Goal: Transaction & Acquisition: Purchase product/service

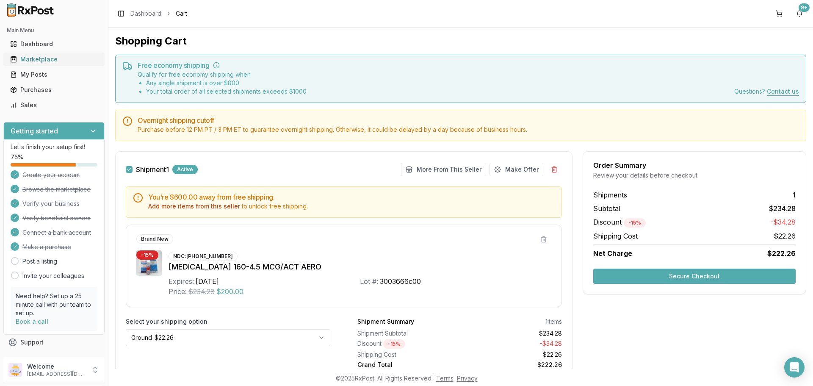
click at [30, 61] on div "Marketplace" at bounding box center [54, 59] width 88 height 8
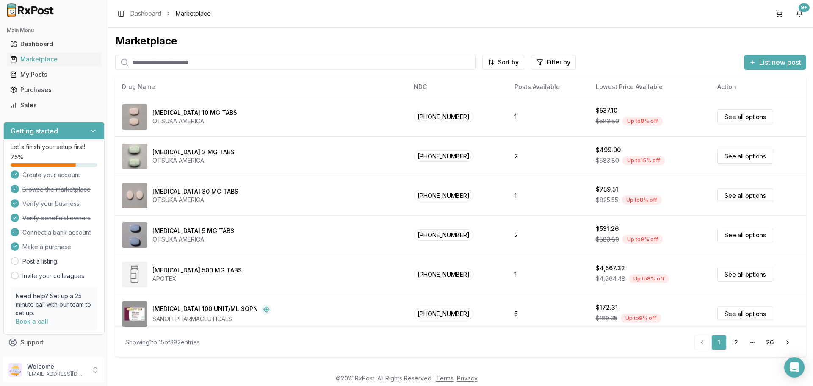
click at [207, 62] on input "search" at bounding box center [295, 62] width 360 height 15
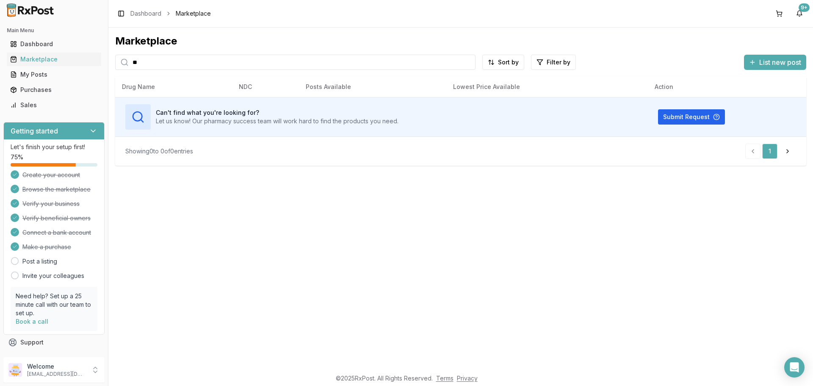
type input "*"
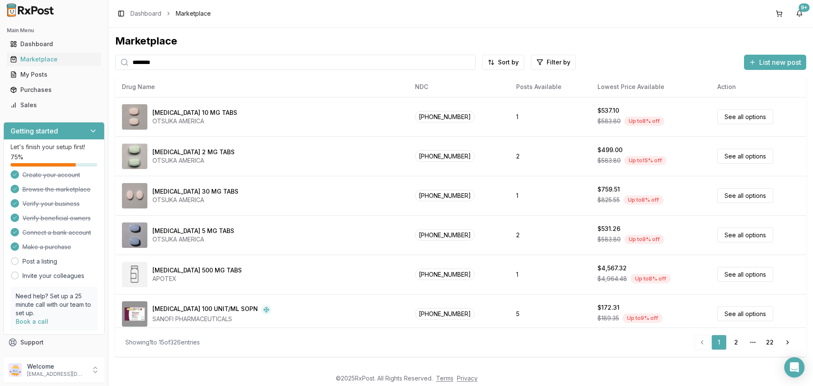
type input "********"
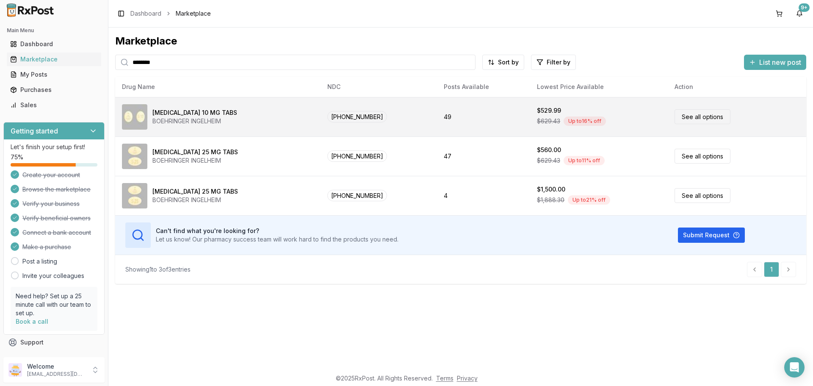
click at [692, 116] on link "See all options" at bounding box center [703, 116] width 56 height 15
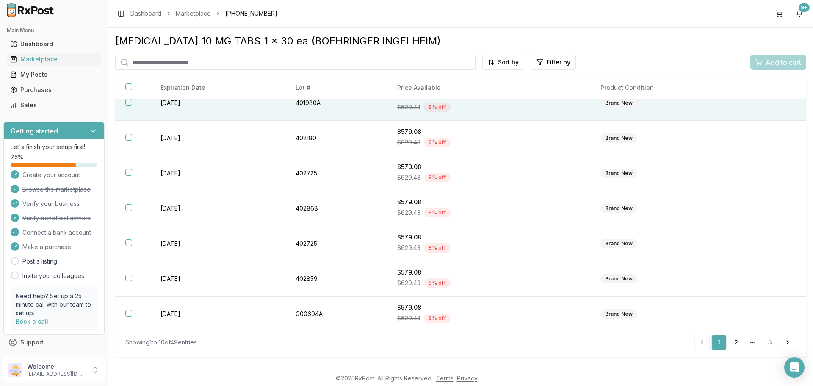
scroll to position [124, 0]
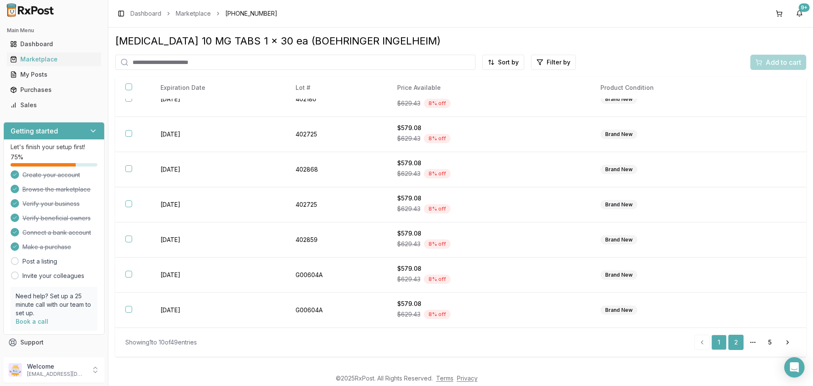
click at [735, 346] on link "2" at bounding box center [736, 342] width 15 height 15
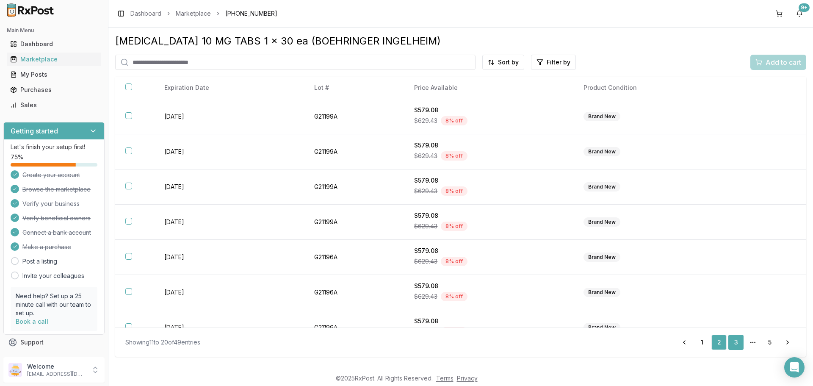
click at [736, 338] on link "3" at bounding box center [736, 342] width 15 height 15
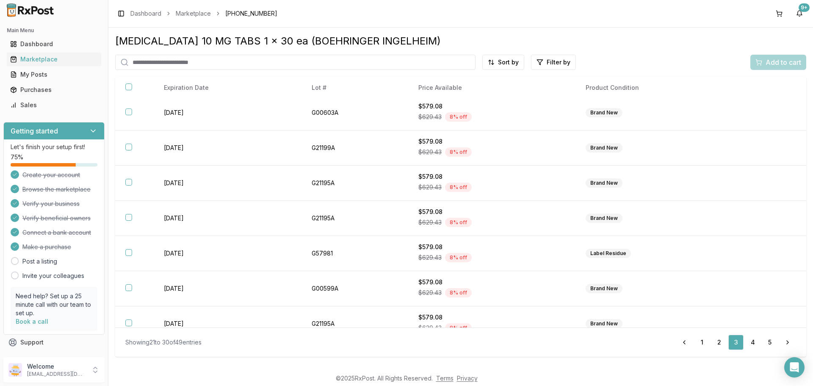
scroll to position [123, 0]
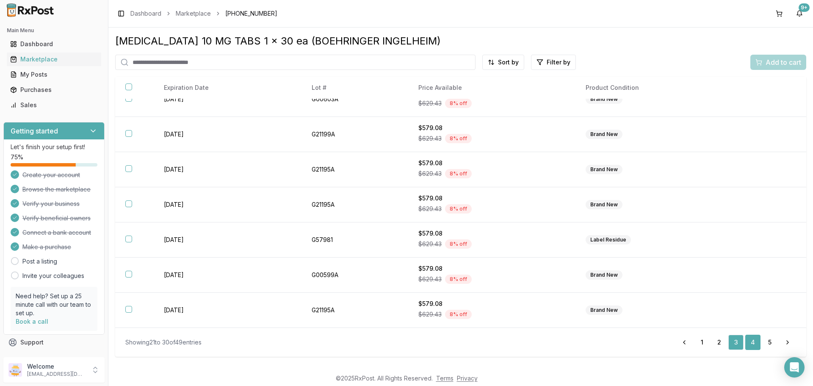
click at [756, 343] on link "4" at bounding box center [752, 342] width 15 height 15
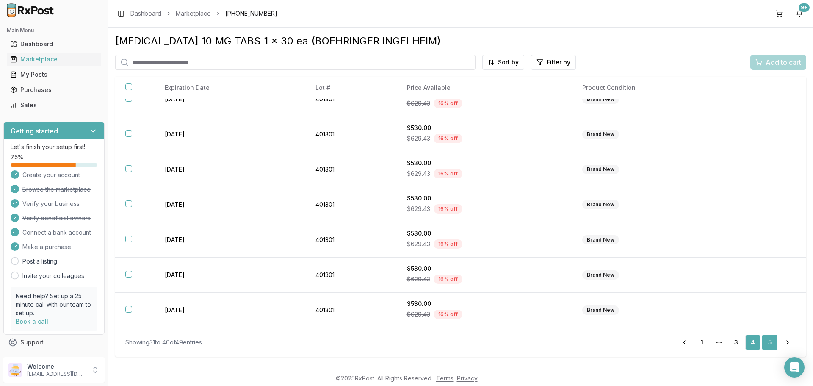
click at [772, 341] on link "5" at bounding box center [769, 342] width 15 height 15
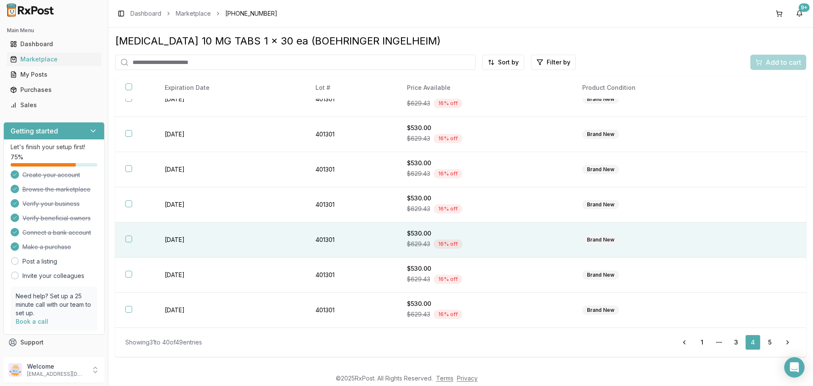
scroll to position [88, 0]
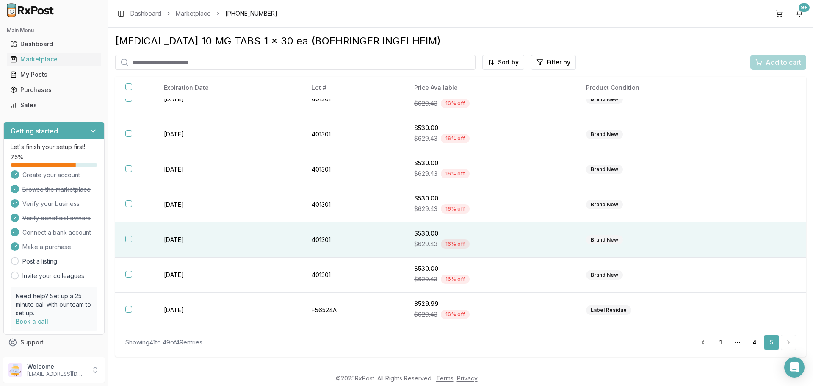
click at [130, 240] on button "button" at bounding box center [128, 238] width 7 height 7
click at [777, 59] on span "Add to cart" at bounding box center [784, 62] width 36 height 10
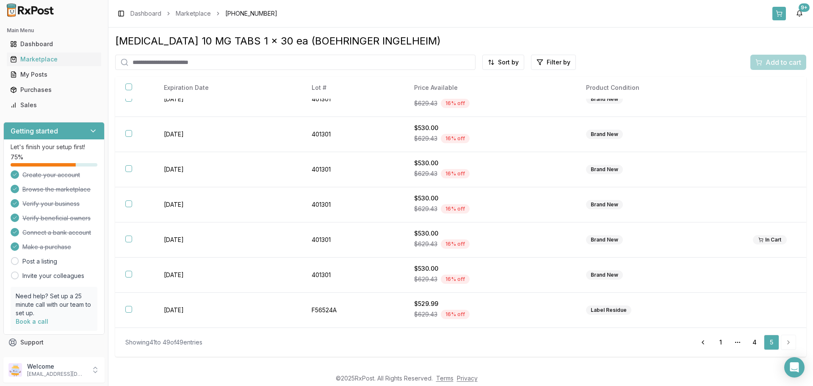
click at [780, 14] on button at bounding box center [780, 14] width 14 height 14
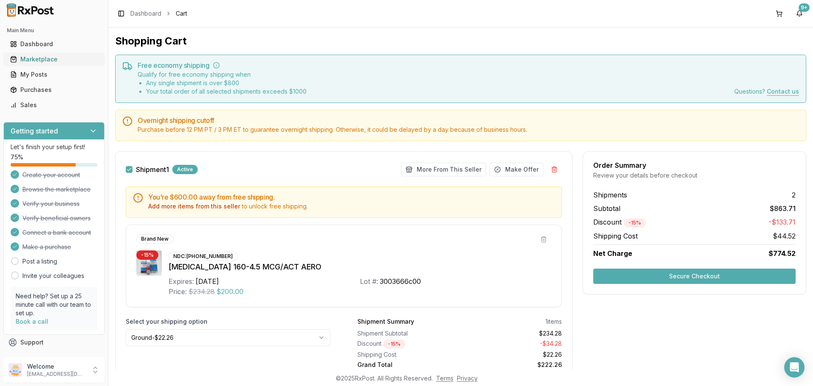
click at [40, 58] on div "Marketplace" at bounding box center [54, 59] width 88 height 8
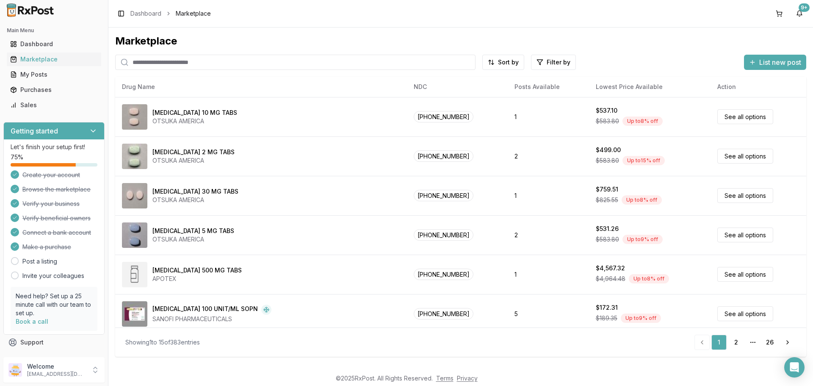
click at [228, 57] on input "search" at bounding box center [295, 62] width 360 height 15
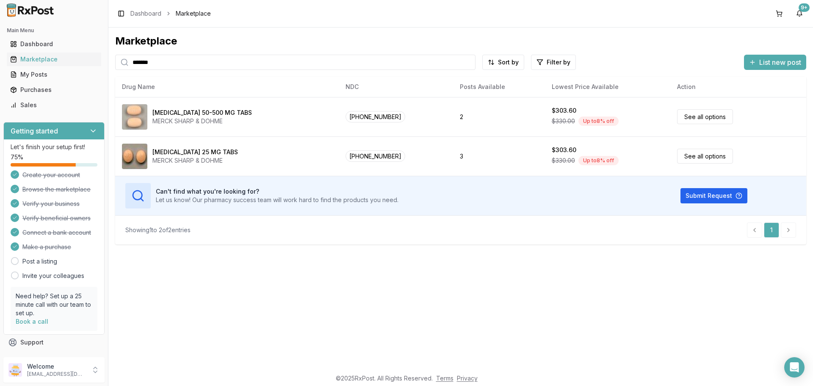
drag, startPoint x: 196, startPoint y: 65, endPoint x: 0, endPoint y: 63, distance: 196.1
click at [0, 62] on div "Main Menu Dashboard Marketplace My Posts Purchases Sales Getting started Let's …" at bounding box center [406, 193] width 813 height 386
type input "****"
